Goal: Transaction & Acquisition: Purchase product/service

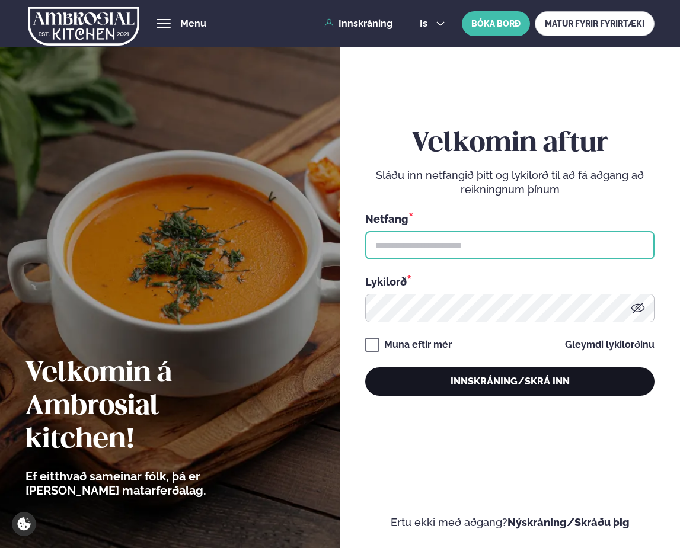
type input "**********"
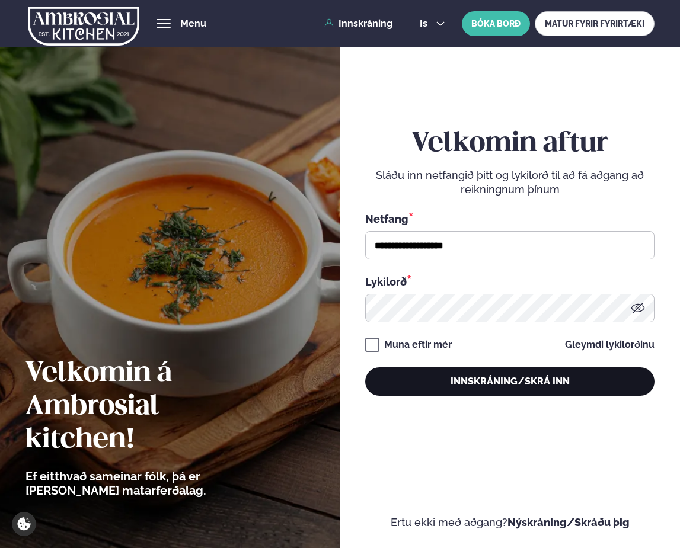
click at [420, 388] on button "Innskráning/Skrá inn" at bounding box center [509, 381] width 289 height 28
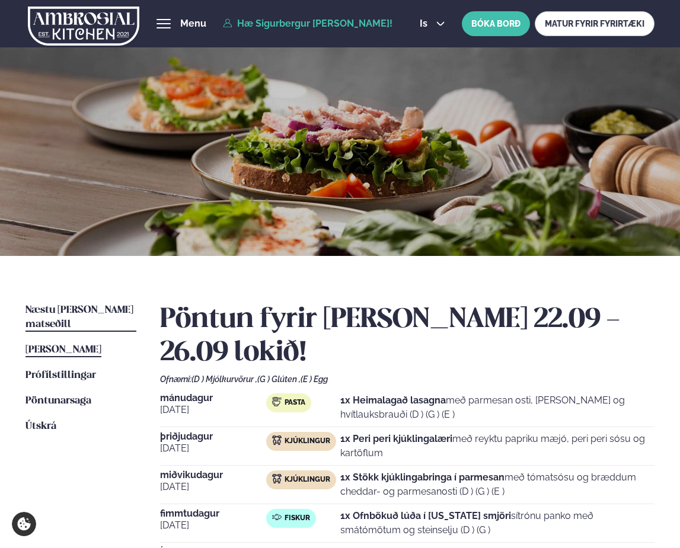
click at [95, 312] on span "Næstu [PERSON_NAME] matseðill" at bounding box center [79, 317] width 108 height 24
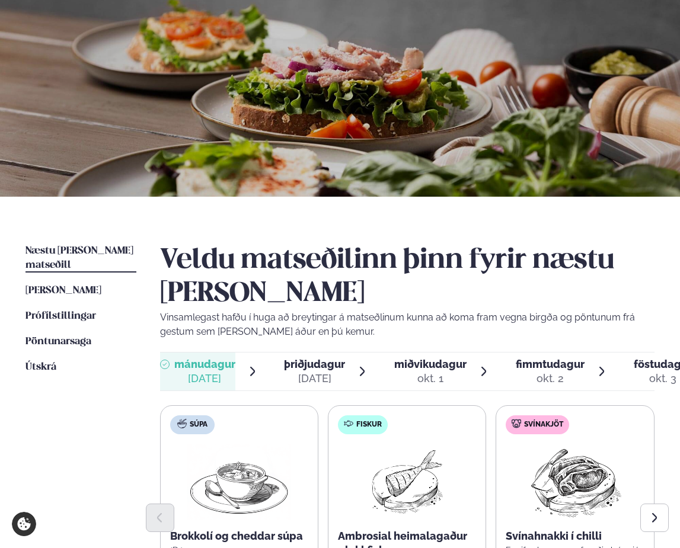
scroll to position [296, 0]
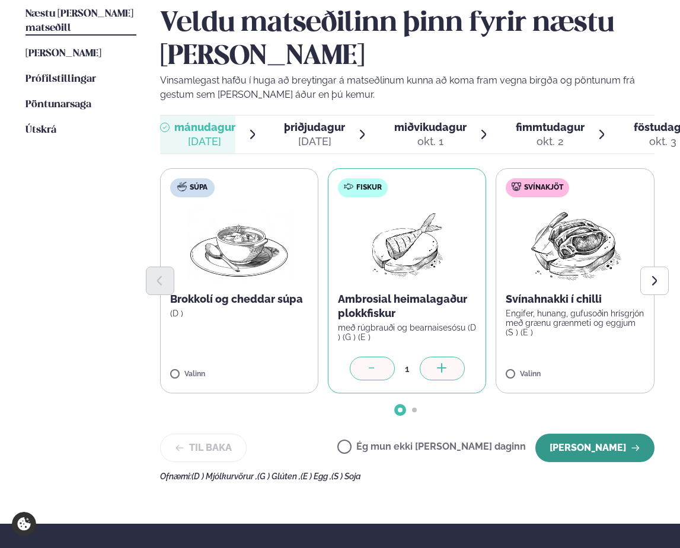
click at [590, 445] on button "[PERSON_NAME]" at bounding box center [594, 448] width 119 height 28
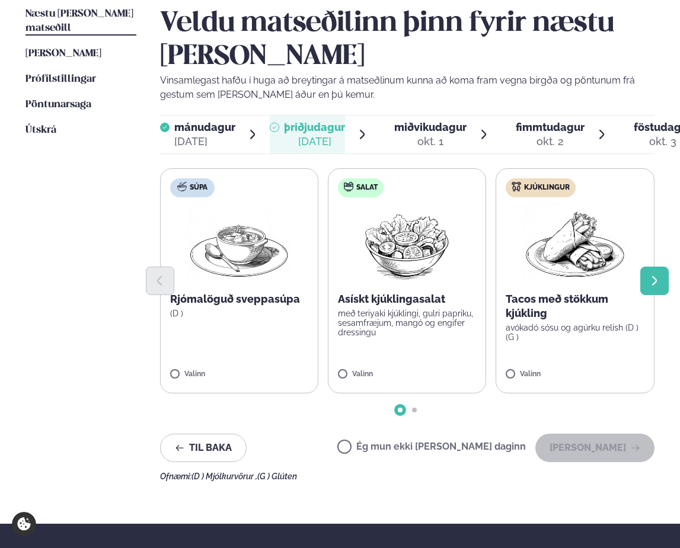
click at [648, 282] on icon "Next slide" at bounding box center [654, 281] width 12 height 12
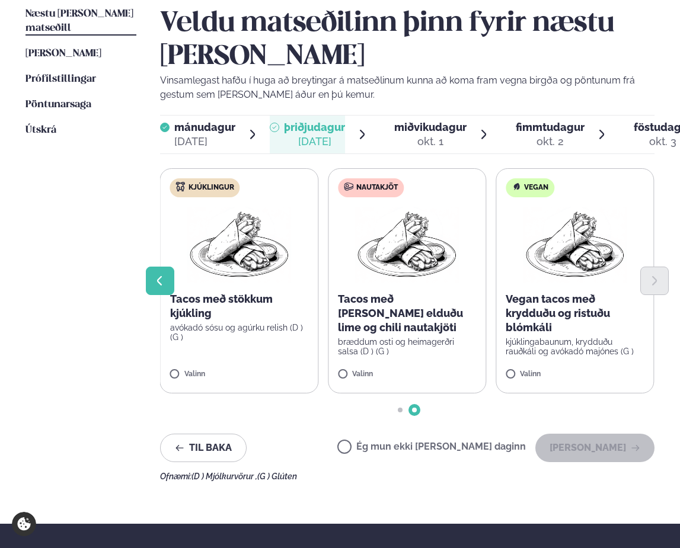
click at [153, 285] on button "Previous slide" at bounding box center [160, 281] width 28 height 28
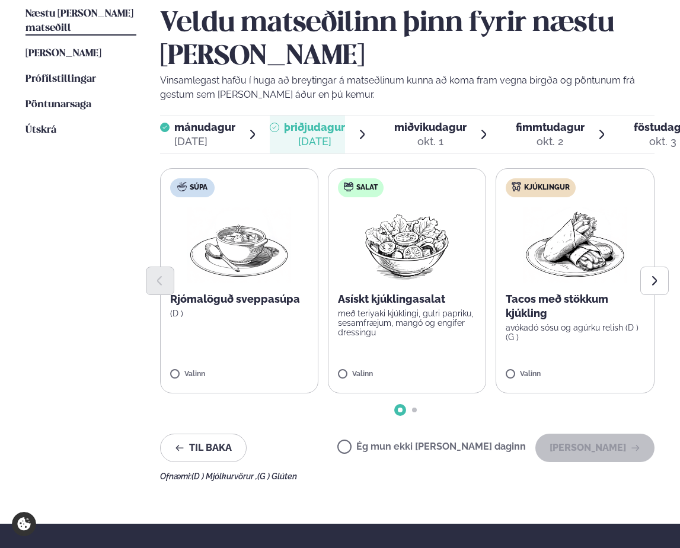
click at [181, 366] on label "Súpa Rjómalöguð sveppasúpa (D ) Valinn" at bounding box center [239, 280] width 158 height 225
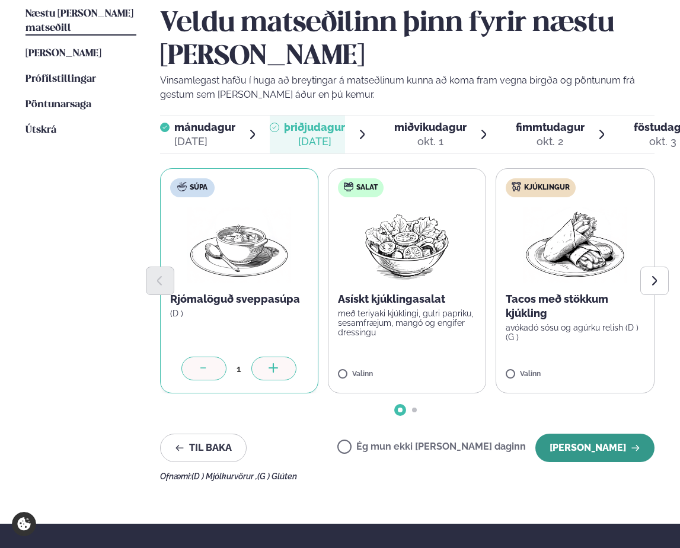
click at [608, 447] on button "[PERSON_NAME]" at bounding box center [594, 448] width 119 height 28
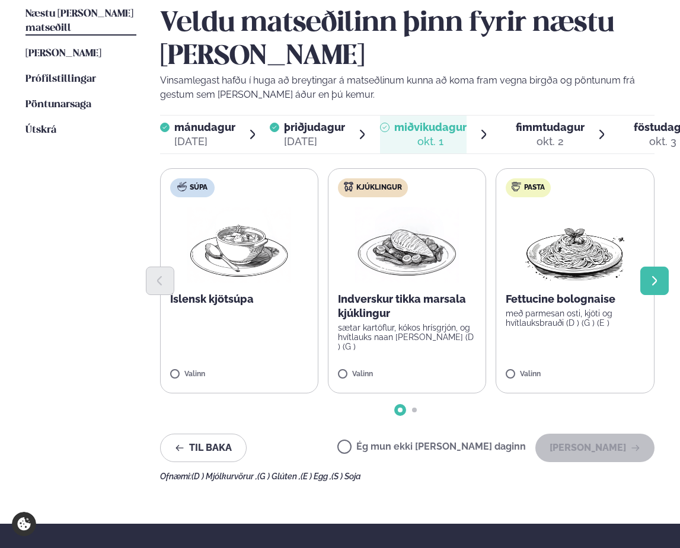
click at [647, 284] on button "Next slide" at bounding box center [654, 281] width 28 height 28
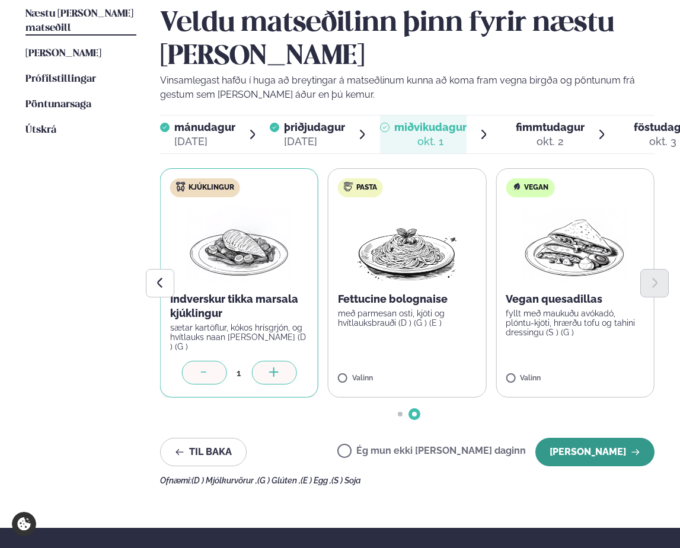
click at [587, 452] on button "[PERSON_NAME]" at bounding box center [594, 452] width 119 height 28
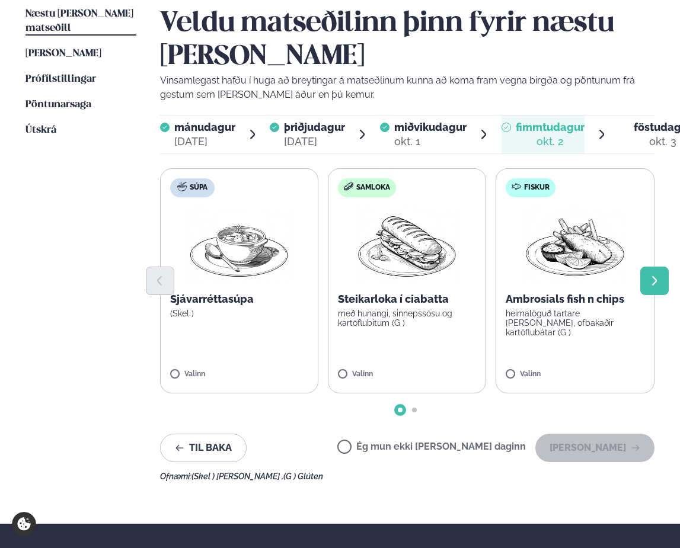
click at [647, 286] on button "Next slide" at bounding box center [654, 281] width 28 height 28
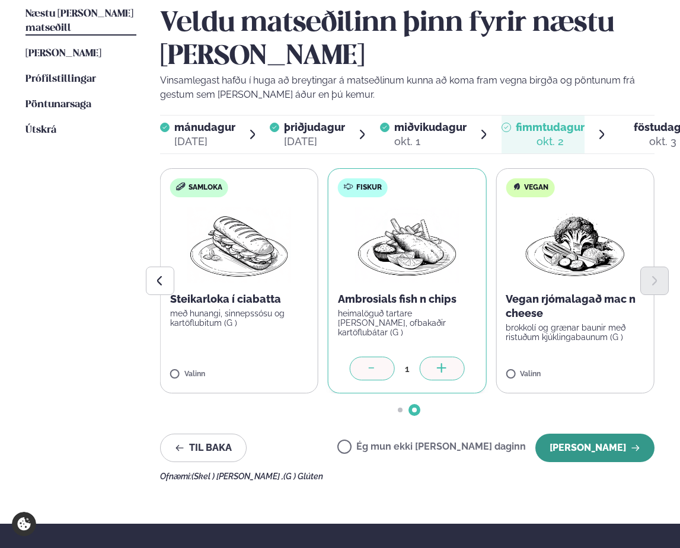
click at [614, 440] on button "[PERSON_NAME]" at bounding box center [594, 448] width 119 height 28
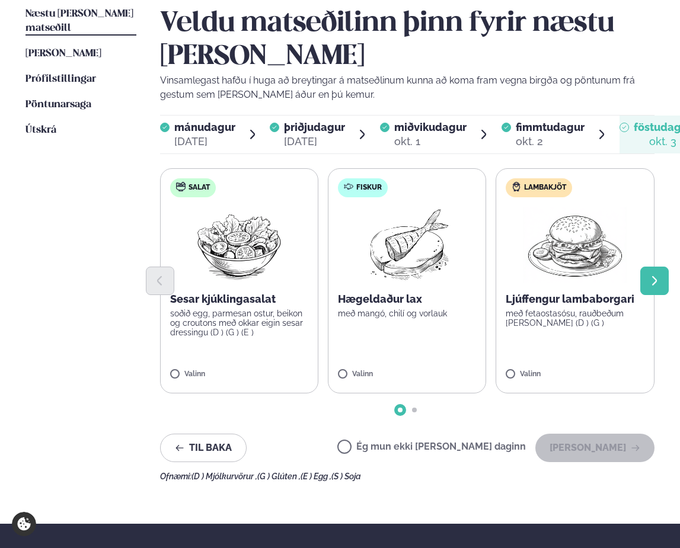
click at [645, 289] on button "Next slide" at bounding box center [654, 281] width 28 height 28
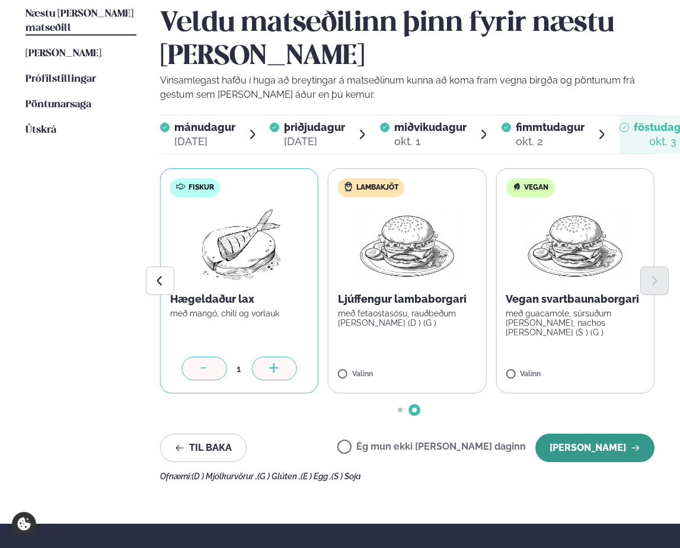
click at [602, 455] on button "[PERSON_NAME]" at bounding box center [594, 448] width 119 height 28
